Goal: Information Seeking & Learning: Learn about a topic

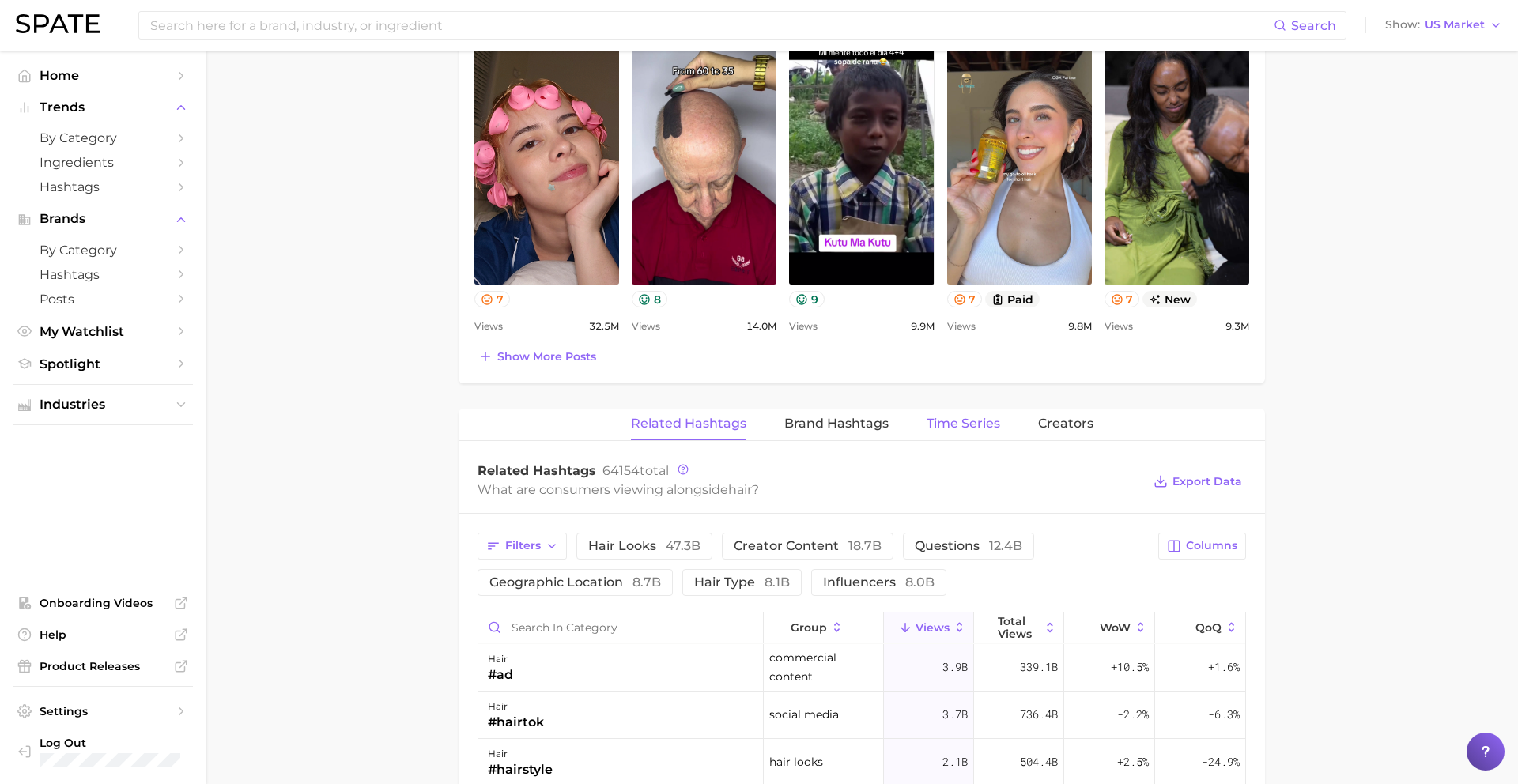
scroll to position [857, 0]
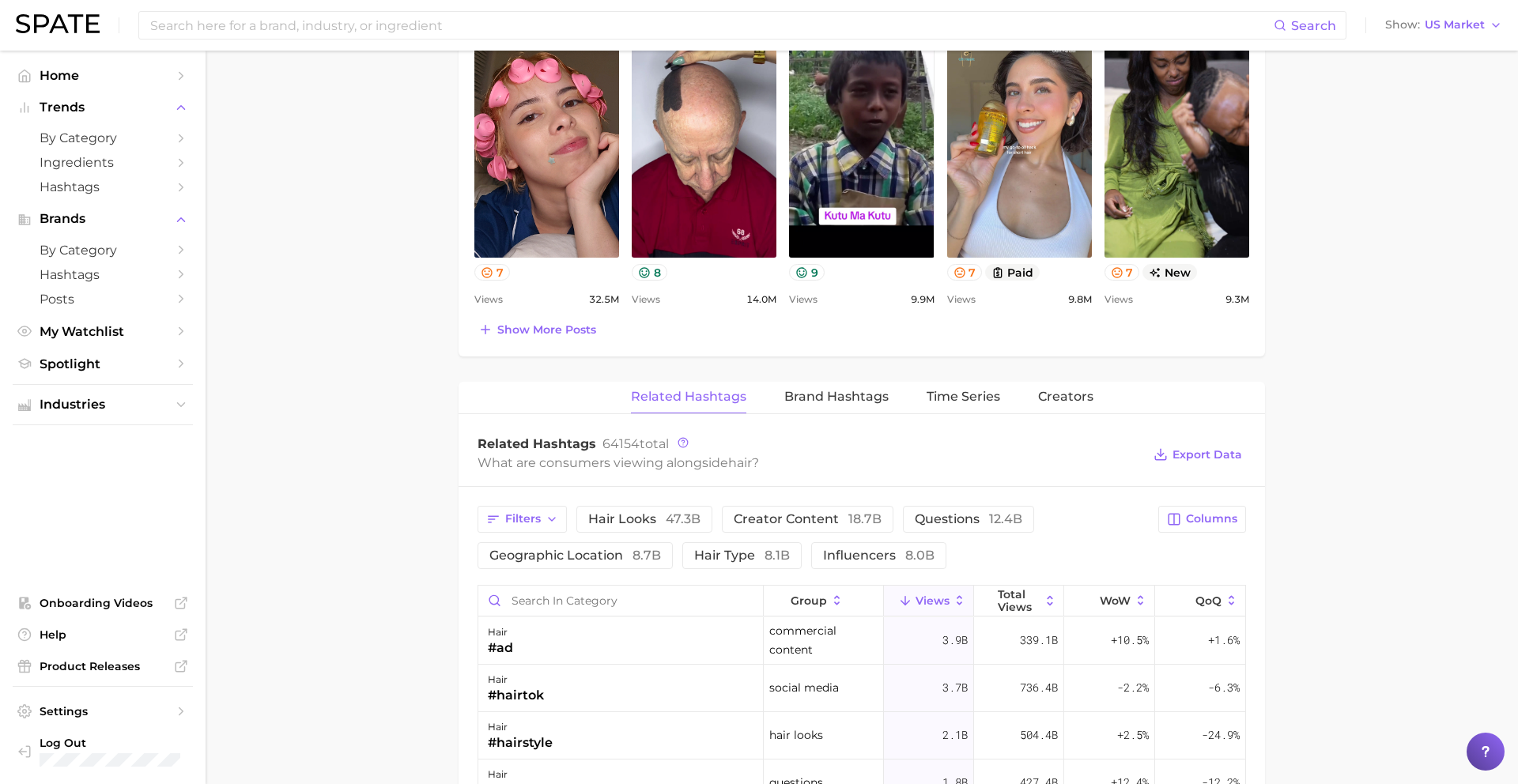
click at [931, 600] on span "Views" at bounding box center [932, 600] width 34 height 13
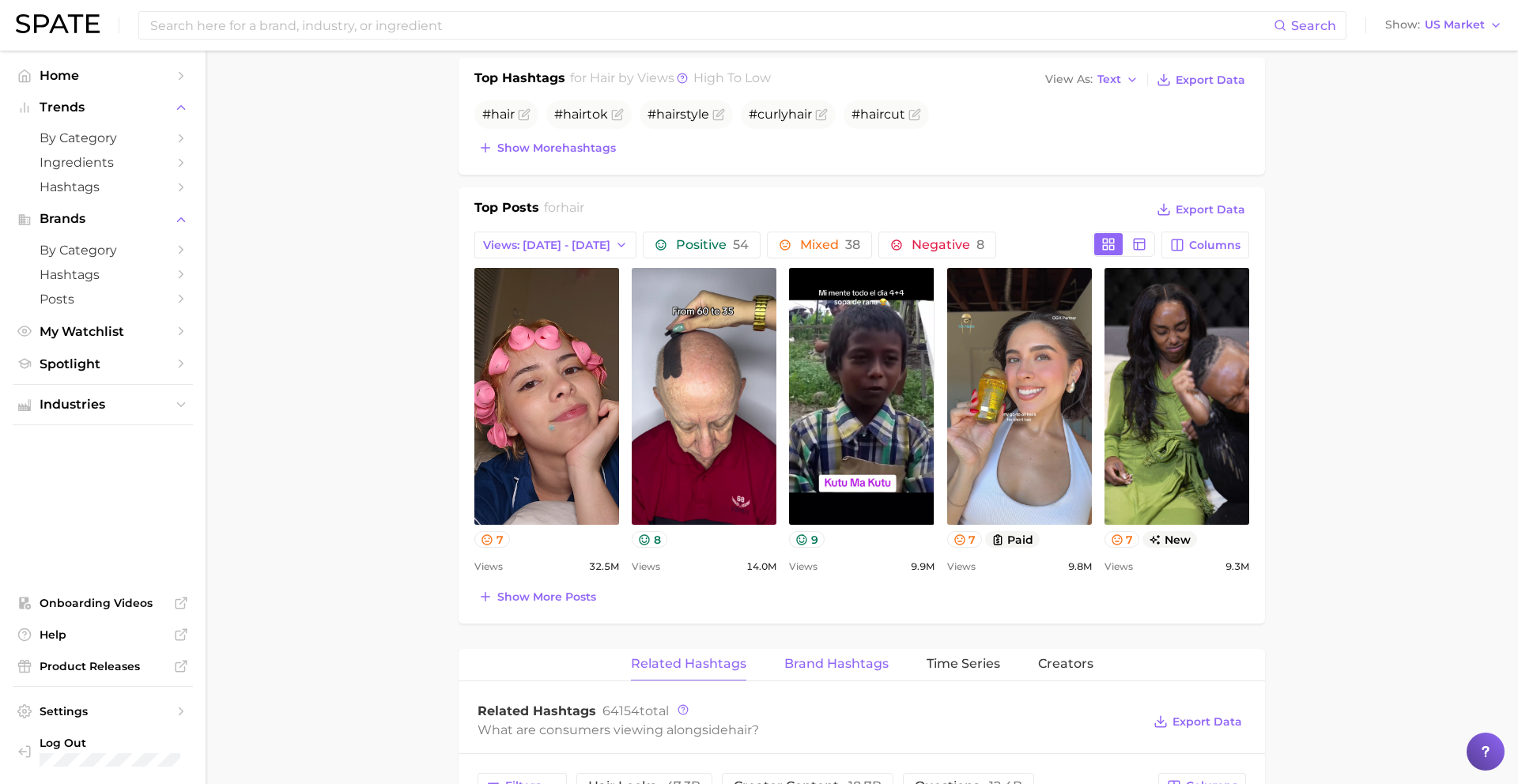
scroll to position [411, 0]
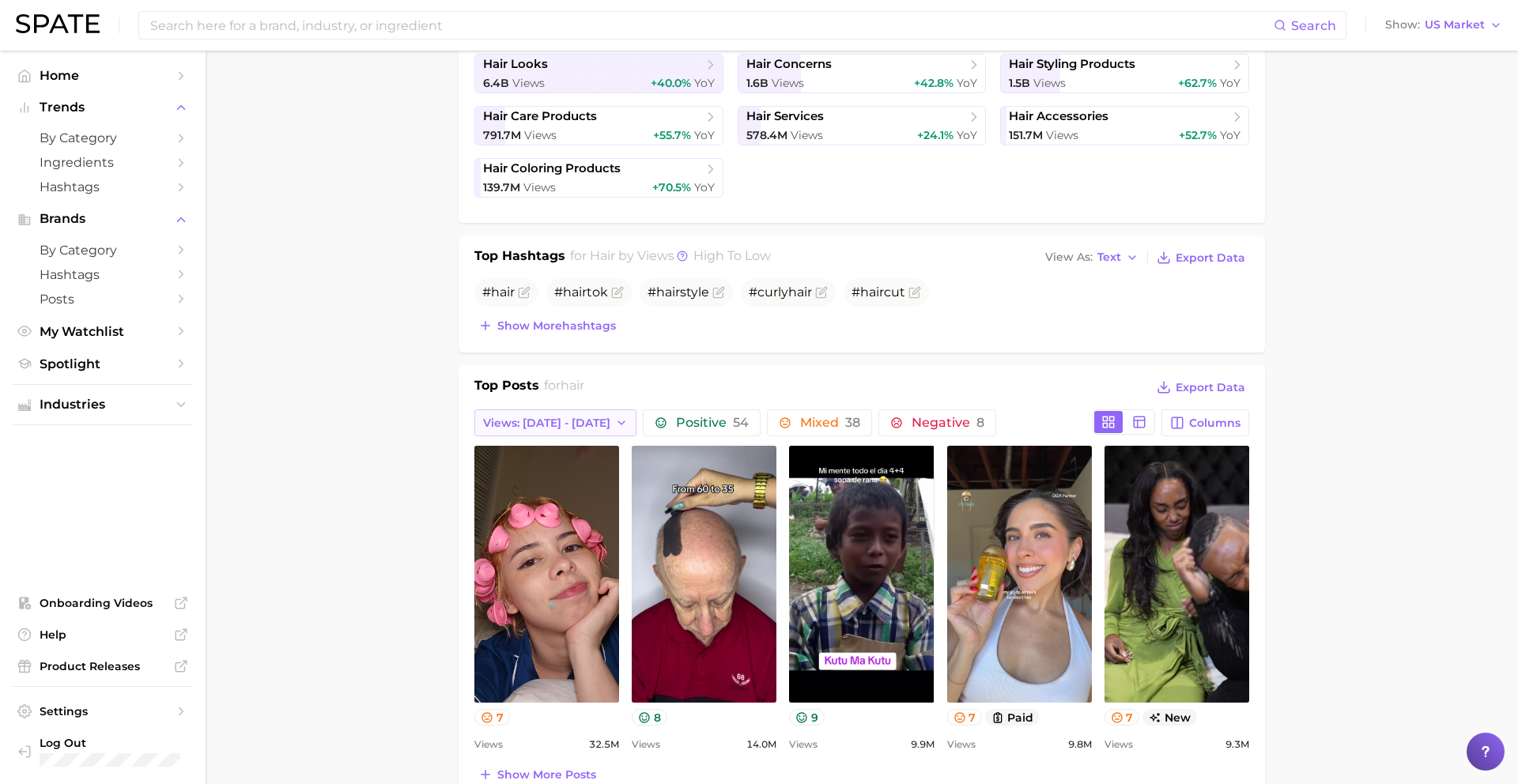
click at [576, 423] on span "Views: [DATE] - [DATE]" at bounding box center [547, 423] width 127 height 14
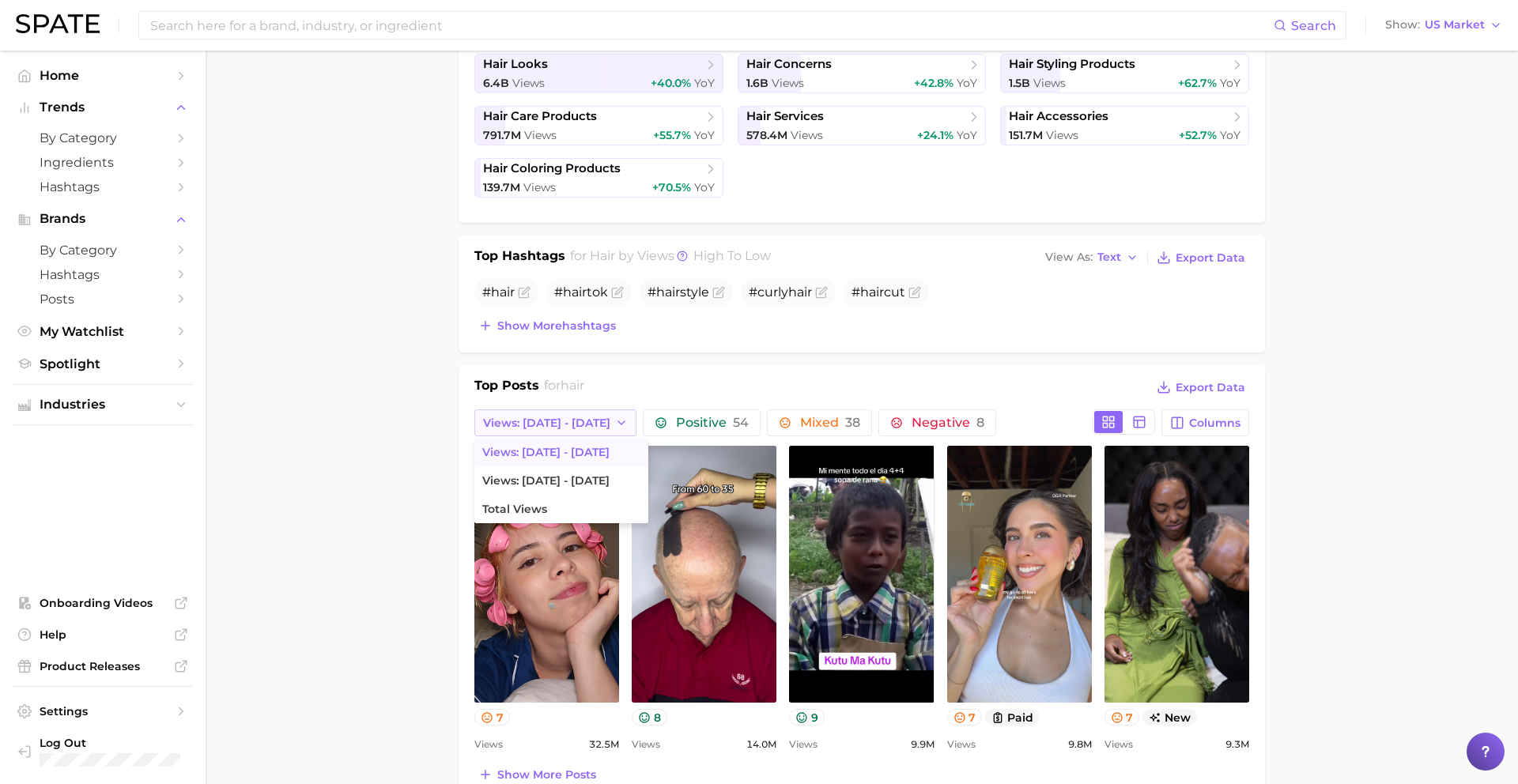
click at [576, 423] on span "Views: [DATE] - [DATE]" at bounding box center [547, 423] width 127 height 14
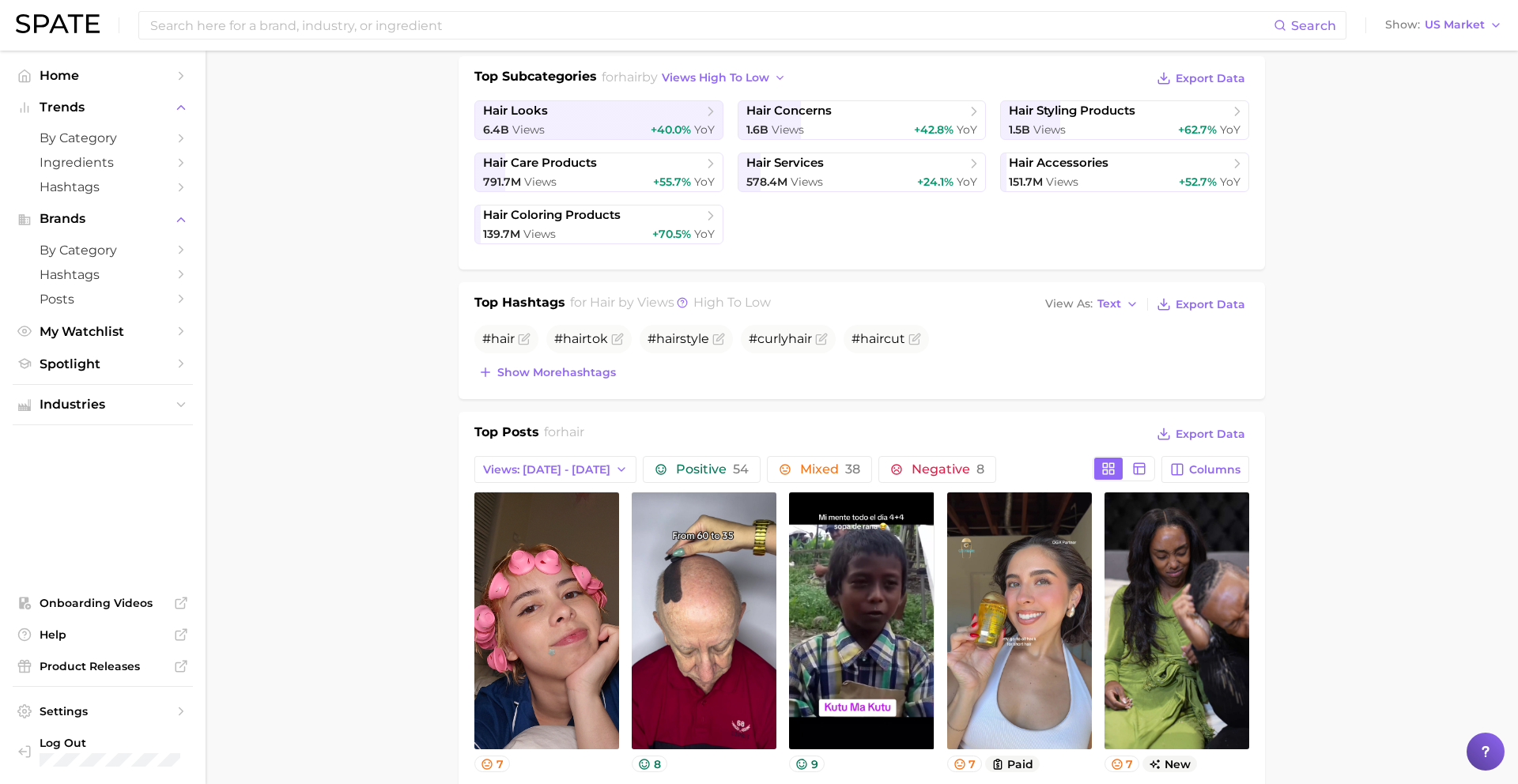
scroll to position [368, 0]
